Goal: Task Accomplishment & Management: Use online tool/utility

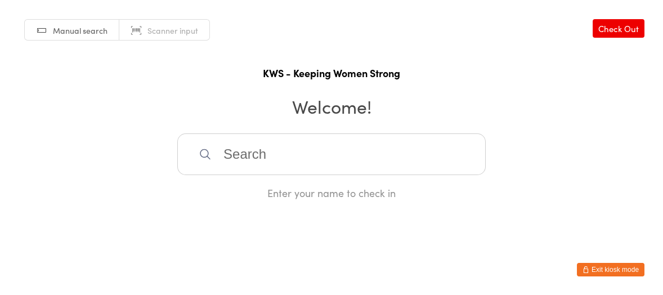
click at [215, 154] on input "search" at bounding box center [331, 154] width 309 height 42
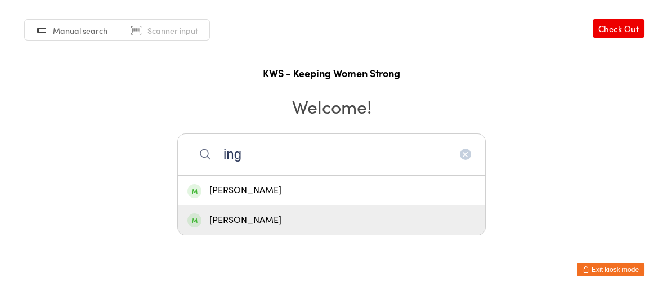
type input "ing"
drag, startPoint x: 247, startPoint y: 220, endPoint x: 333, endPoint y: 246, distance: 89.4
click at [249, 222] on div "[PERSON_NAME]" at bounding box center [332, 220] width 288 height 15
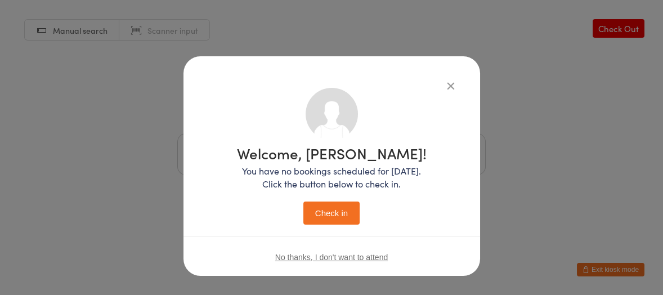
click at [331, 211] on button "Check in" at bounding box center [332, 213] width 56 height 23
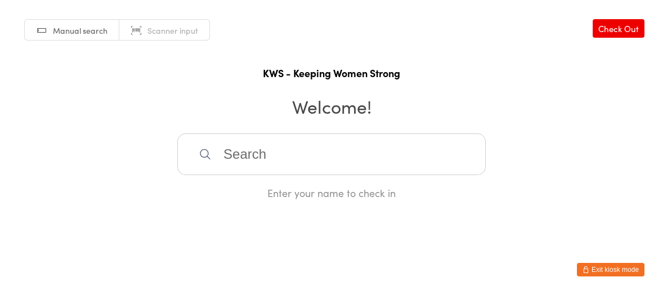
click at [298, 164] on input "search" at bounding box center [331, 154] width 309 height 42
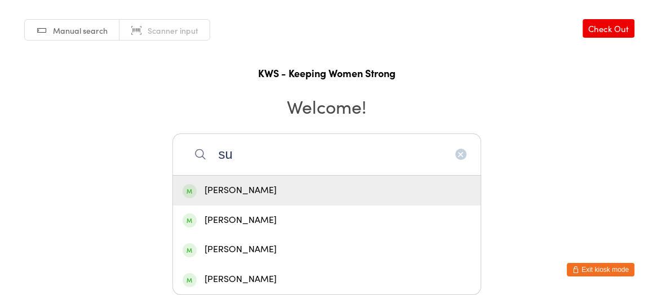
type input "su"
click at [222, 184] on div "[PERSON_NAME]" at bounding box center [326, 190] width 288 height 15
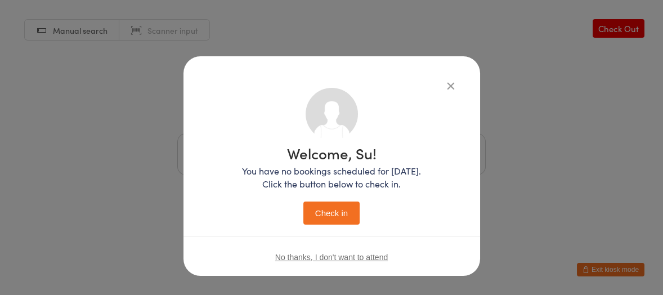
click at [322, 206] on button "Check in" at bounding box center [332, 213] width 56 height 23
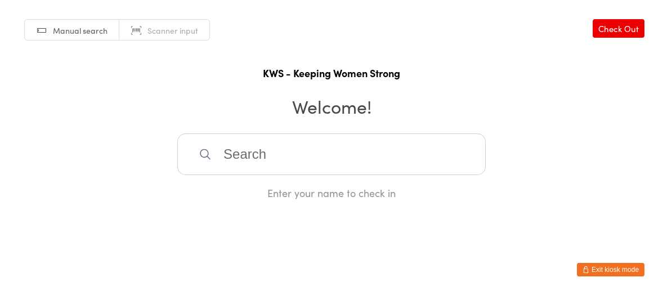
click at [240, 155] on input "search" at bounding box center [331, 154] width 309 height 42
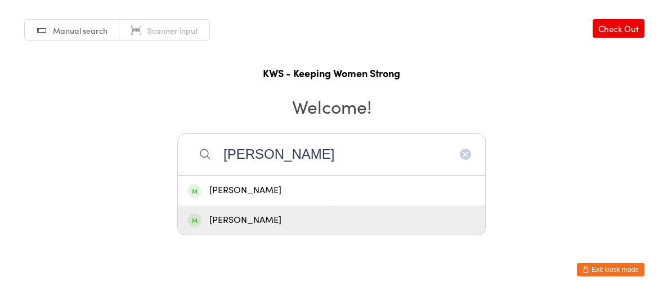
type input "[PERSON_NAME]"
click at [252, 220] on div "[PERSON_NAME]" at bounding box center [332, 220] width 288 height 15
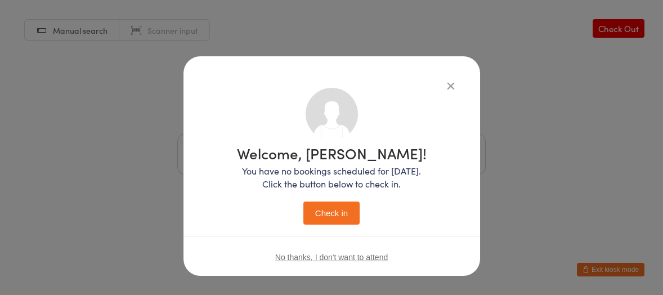
click at [331, 208] on button "Check in" at bounding box center [332, 213] width 56 height 23
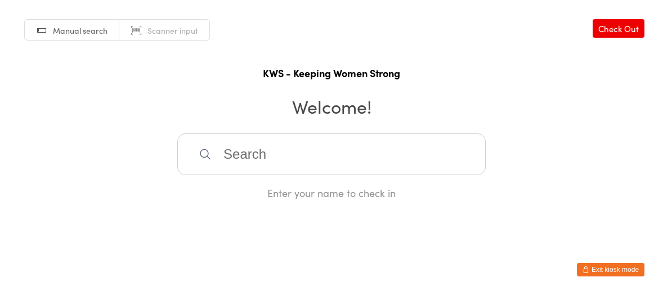
click at [342, 155] on input "search" at bounding box center [331, 154] width 309 height 42
type input "nasi"
click at [248, 186] on div "[PERSON_NAME]" at bounding box center [332, 190] width 288 height 15
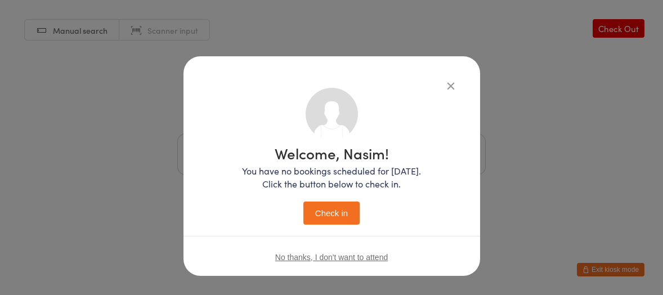
click at [334, 218] on button "Check in" at bounding box center [332, 213] width 56 height 23
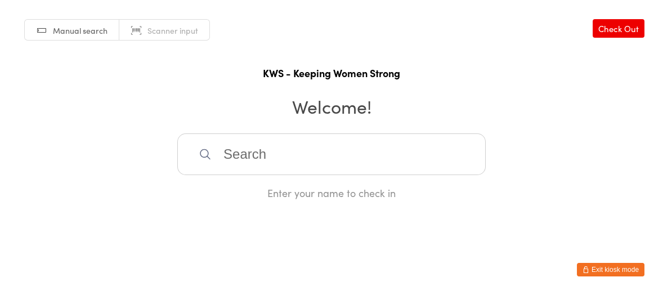
click at [200, 133] on input "search" at bounding box center [331, 154] width 309 height 42
click at [169, 154] on div "Manual search Scanner input Check Out KWS - Keeping Women Strong Welcome! Enter…" at bounding box center [331, 100] width 663 height 200
drag, startPoint x: 168, startPoint y: 151, endPoint x: 258, endPoint y: 172, distance: 92.3
click at [258, 172] on div "Manual search Scanner input Check Out KWS - Keeping Women Strong Welcome! Enter…" at bounding box center [331, 100] width 663 height 200
click at [229, 163] on input "search" at bounding box center [331, 154] width 309 height 42
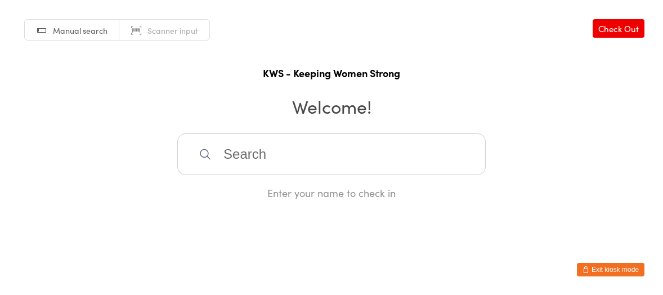
click at [219, 153] on input "search" at bounding box center [331, 154] width 309 height 42
drag, startPoint x: 206, startPoint y: 157, endPoint x: 188, endPoint y: 153, distance: 19.0
click at [206, 157] on icon at bounding box center [205, 154] width 10 height 10
drag, startPoint x: 231, startPoint y: 159, endPoint x: 194, endPoint y: 160, distance: 37.2
click at [226, 159] on input "search" at bounding box center [331, 154] width 309 height 42
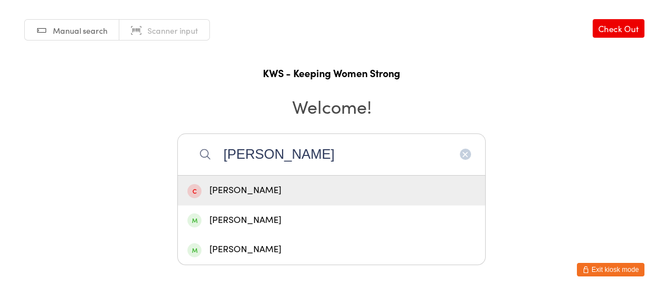
type input "[PERSON_NAME]"
click at [197, 191] on span at bounding box center [195, 191] width 14 height 14
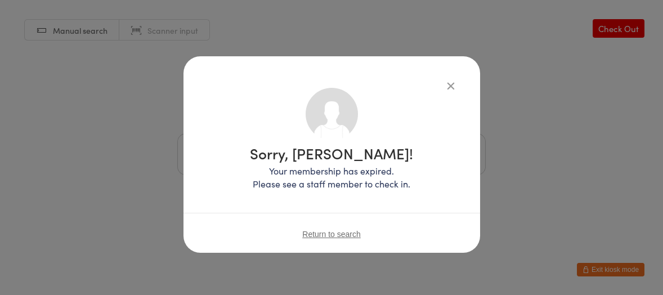
click at [450, 80] on icon "button" at bounding box center [451, 85] width 12 height 12
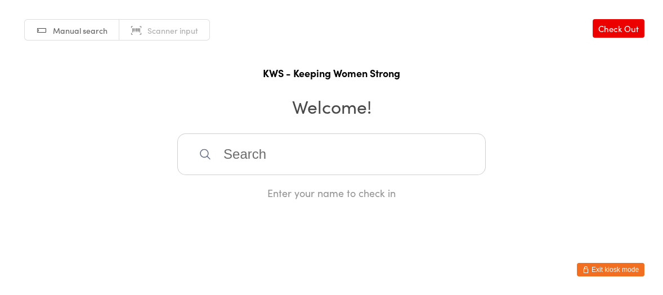
click at [216, 145] on input "search" at bounding box center [331, 154] width 309 height 42
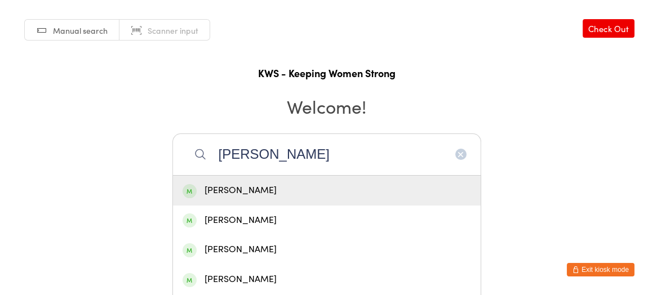
type input "[PERSON_NAME]"
click at [210, 190] on div "[PERSON_NAME]" at bounding box center [326, 190] width 288 height 15
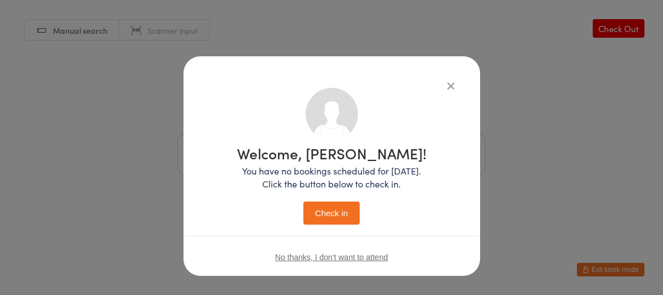
click at [322, 211] on button "Check in" at bounding box center [332, 213] width 56 height 23
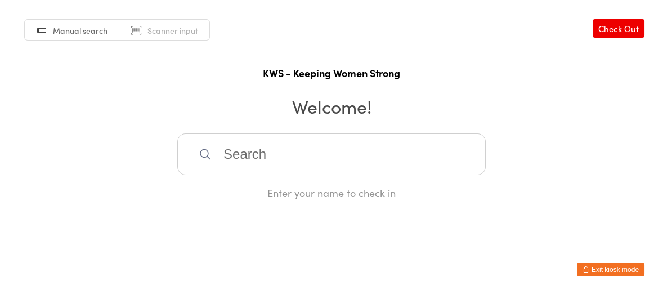
click at [239, 160] on input "search" at bounding box center [331, 154] width 309 height 42
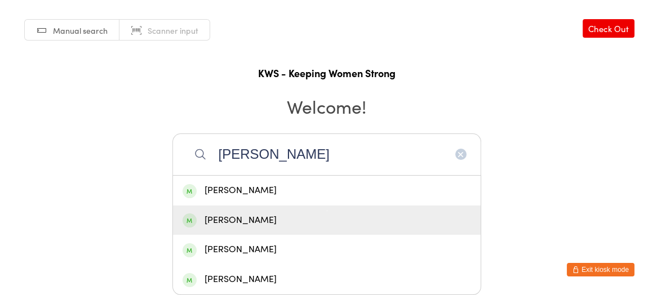
type input "[PERSON_NAME]"
click at [230, 218] on div "[PERSON_NAME]" at bounding box center [326, 220] width 288 height 15
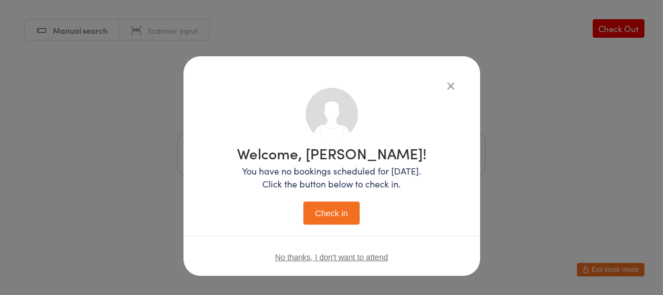
click at [336, 216] on button "Check in" at bounding box center [332, 213] width 56 height 23
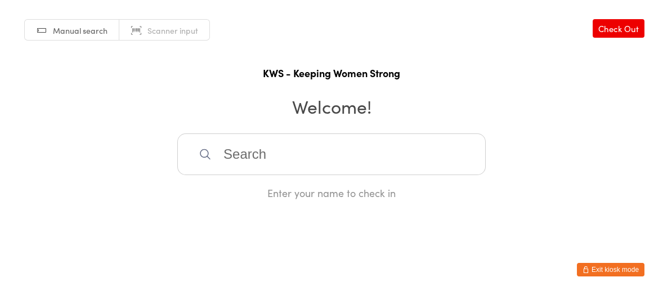
click at [270, 154] on input "search" at bounding box center [331, 154] width 309 height 42
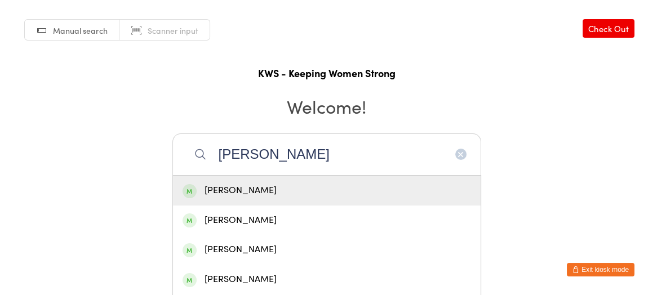
type input "[PERSON_NAME]"
click at [230, 190] on div "[PERSON_NAME]" at bounding box center [326, 190] width 288 height 15
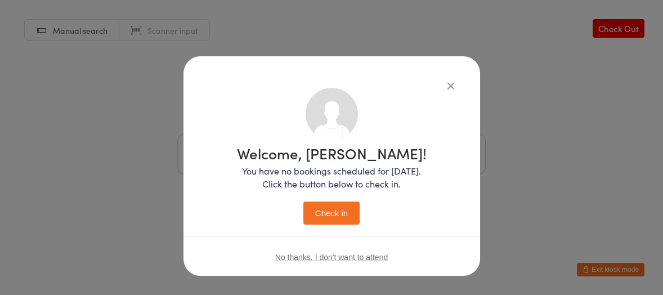
click at [324, 214] on button "Check in" at bounding box center [332, 213] width 56 height 23
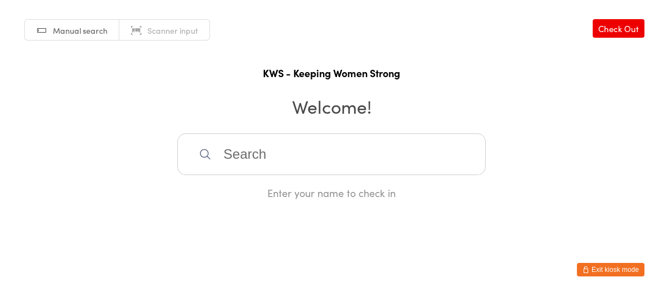
click at [218, 151] on input "search" at bounding box center [331, 154] width 309 height 42
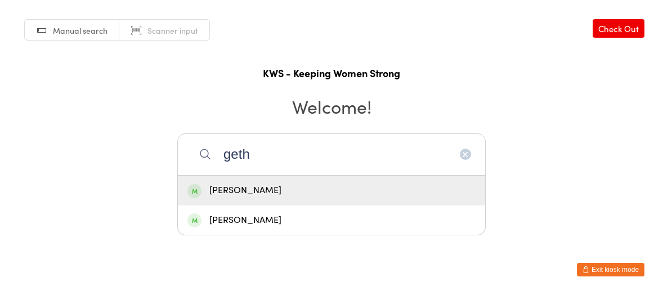
click at [261, 159] on input "geth" at bounding box center [331, 154] width 309 height 42
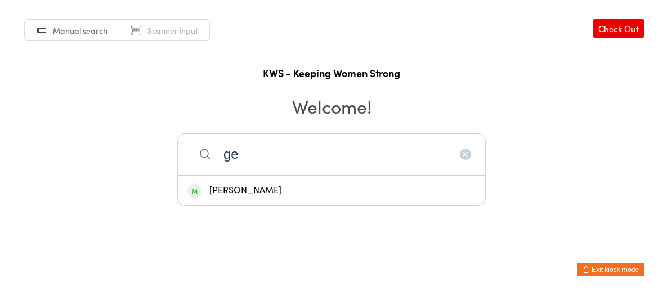
type input "g"
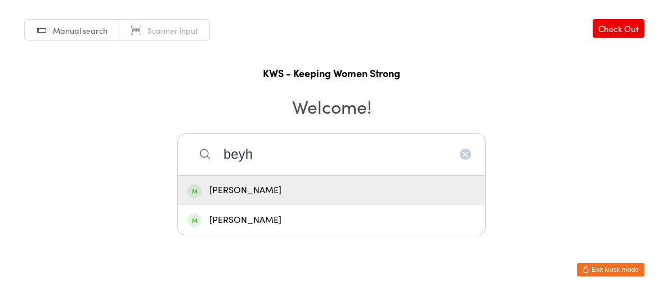
type input "beyh"
click at [234, 190] on div "[PERSON_NAME]" at bounding box center [332, 190] width 288 height 15
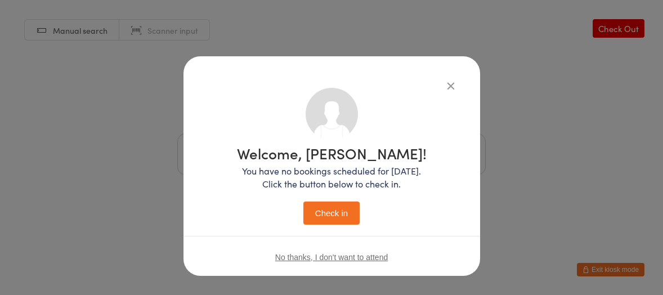
drag, startPoint x: 335, startPoint y: 205, endPoint x: 336, endPoint y: 199, distance: 5.7
click at [336, 200] on div "Welcome, [PERSON_NAME]! You have no bookings scheduled for [DATE]. Click the bu…" at bounding box center [332, 185] width 190 height 79
click at [329, 204] on button "Check in" at bounding box center [332, 213] width 56 height 23
